Goal: Task Accomplishment & Management: Manage account settings

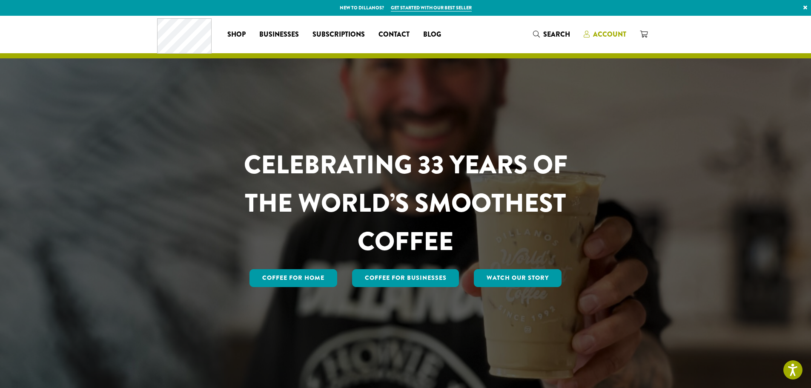
click at [601, 31] on span "Account" at bounding box center [609, 34] width 33 height 10
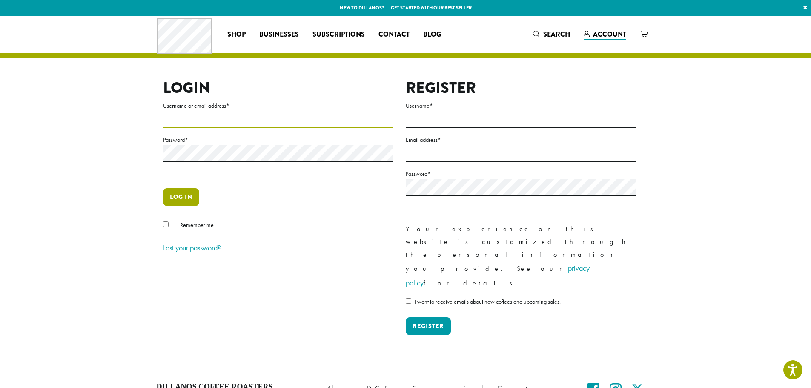
type input "**********"
click at [176, 198] on button "Log in" at bounding box center [181, 197] width 36 height 18
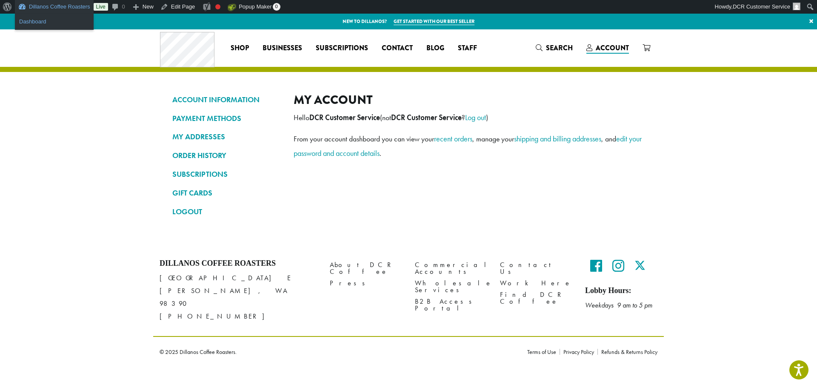
click at [51, 20] on link "Dashboard" at bounding box center [54, 21] width 79 height 11
